Goal: Find specific page/section: Find specific page/section

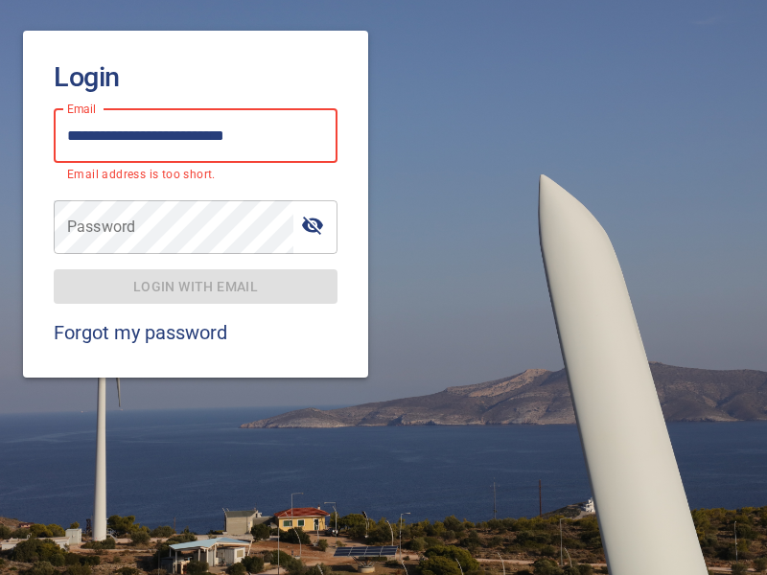
type input "**********"
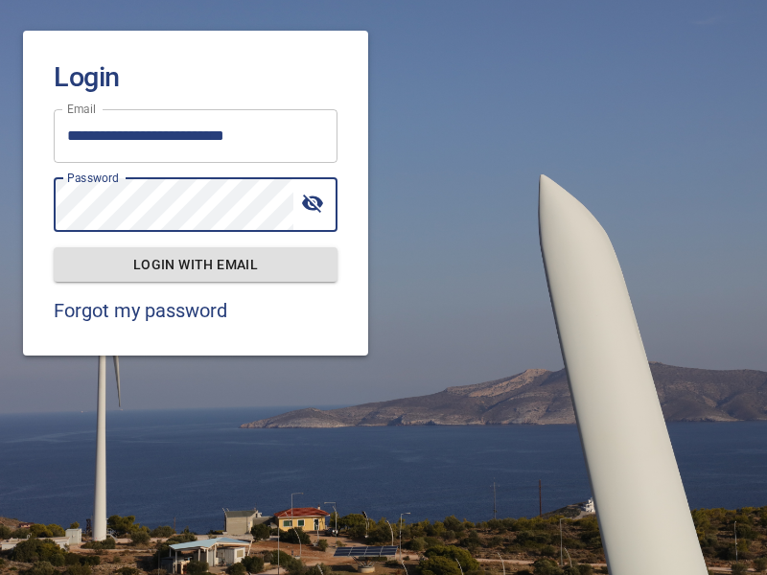
click at [196, 264] on span "Login with email" at bounding box center [195, 265] width 253 height 24
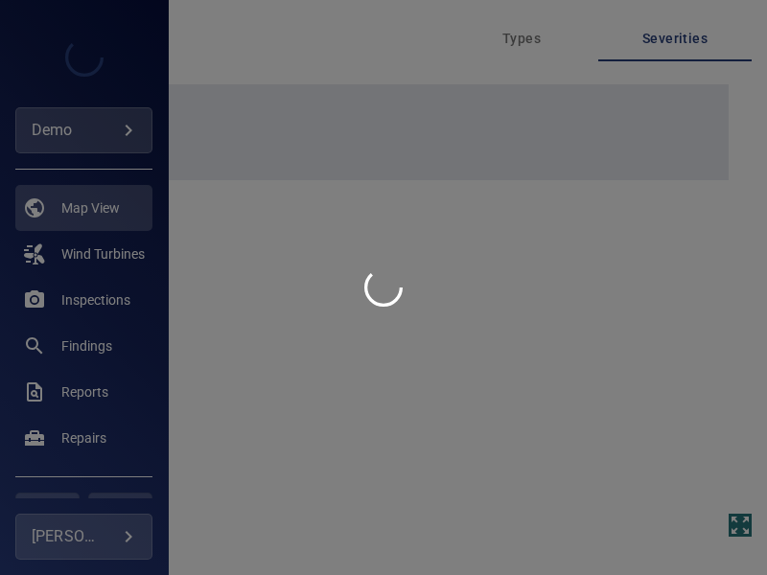
type input "****"
